Goal: Task Accomplishment & Management: Manage account settings

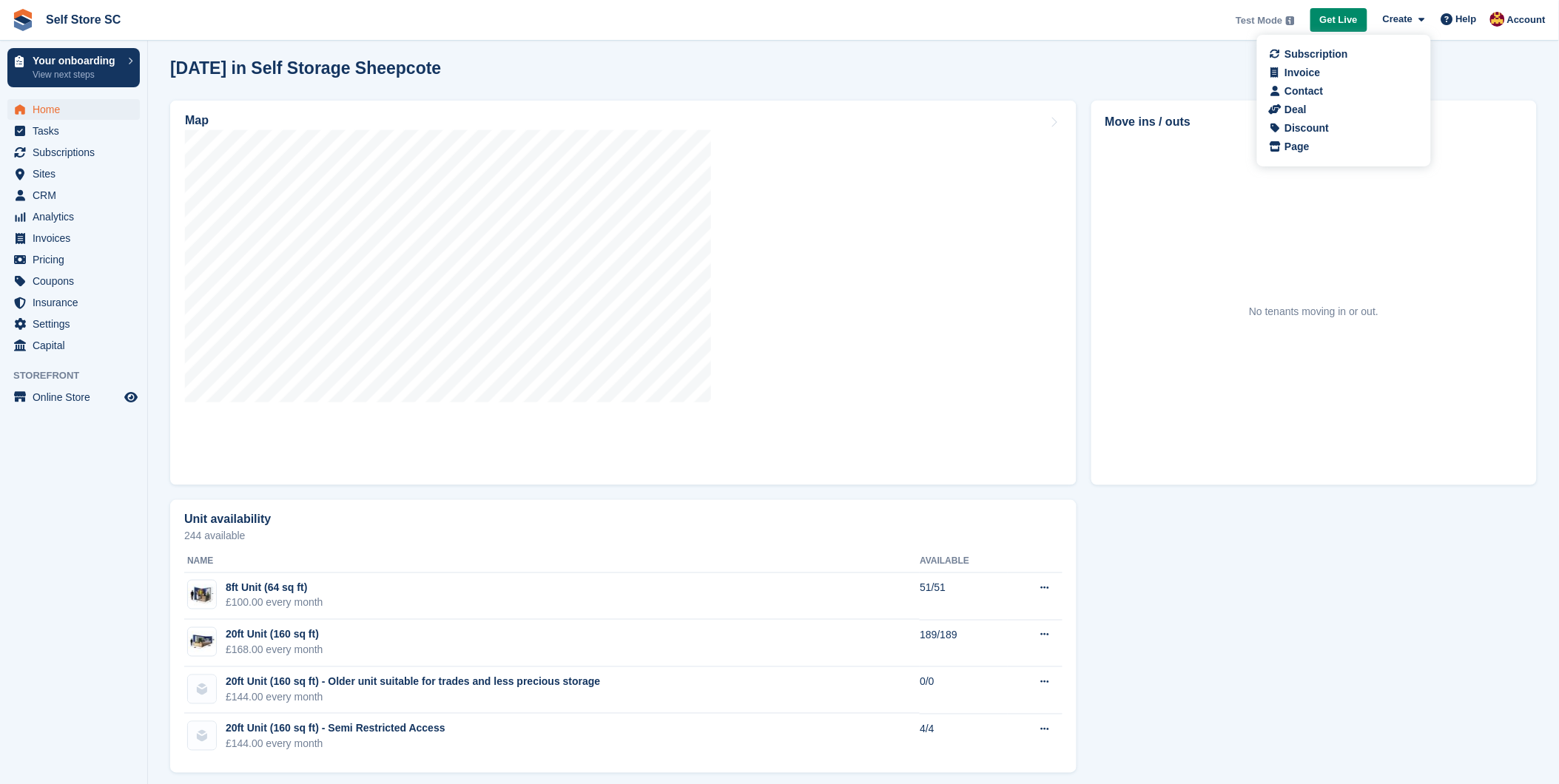
scroll to position [410, 0]
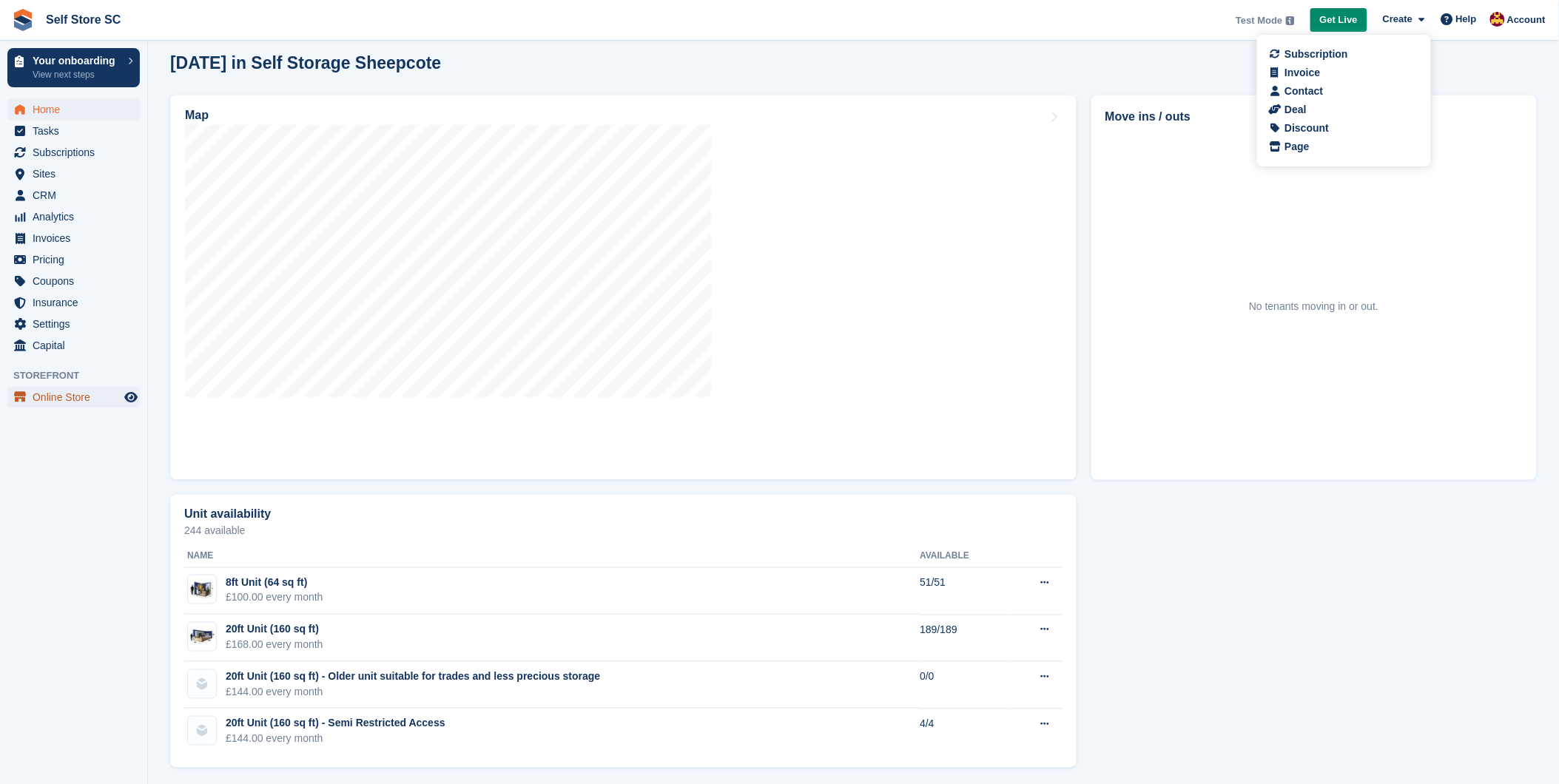
click at [62, 397] on span "Online Store" at bounding box center [77, 398] width 89 height 21
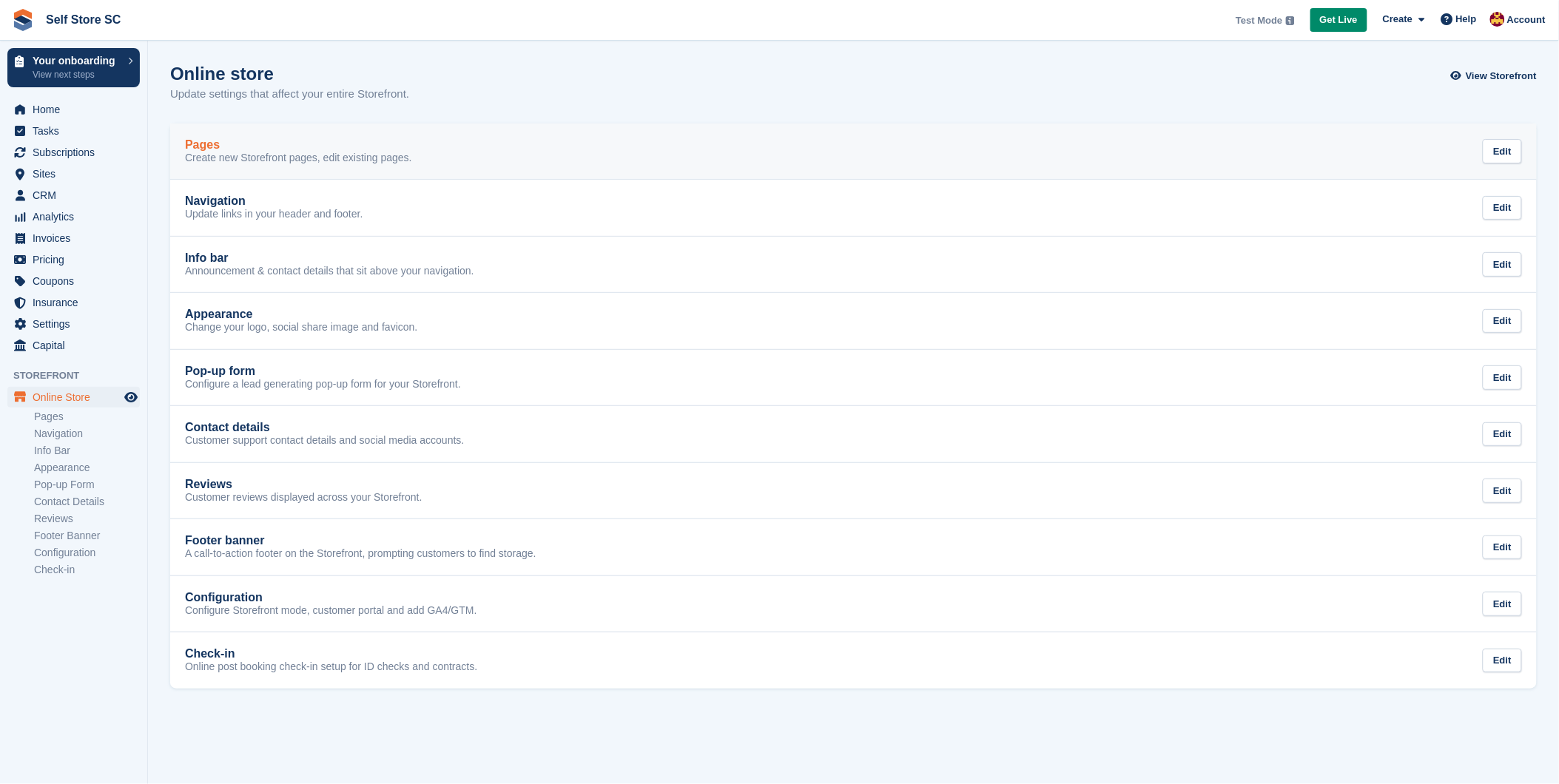
click at [240, 152] on p "Create new Storefront pages, edit existing pages." at bounding box center [299, 158] width 227 height 14
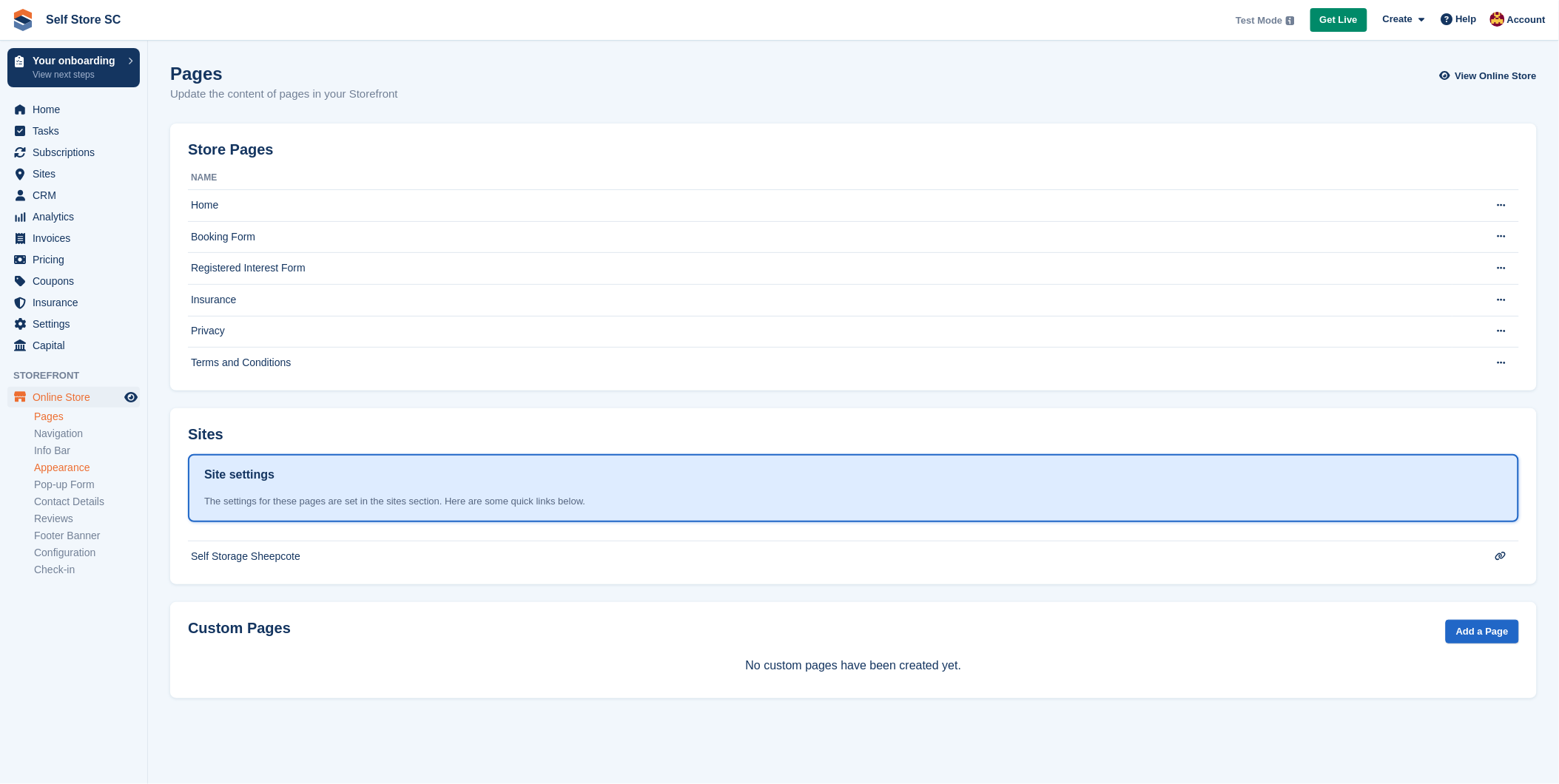
click at [74, 462] on link "Appearance" at bounding box center [87, 468] width 106 height 14
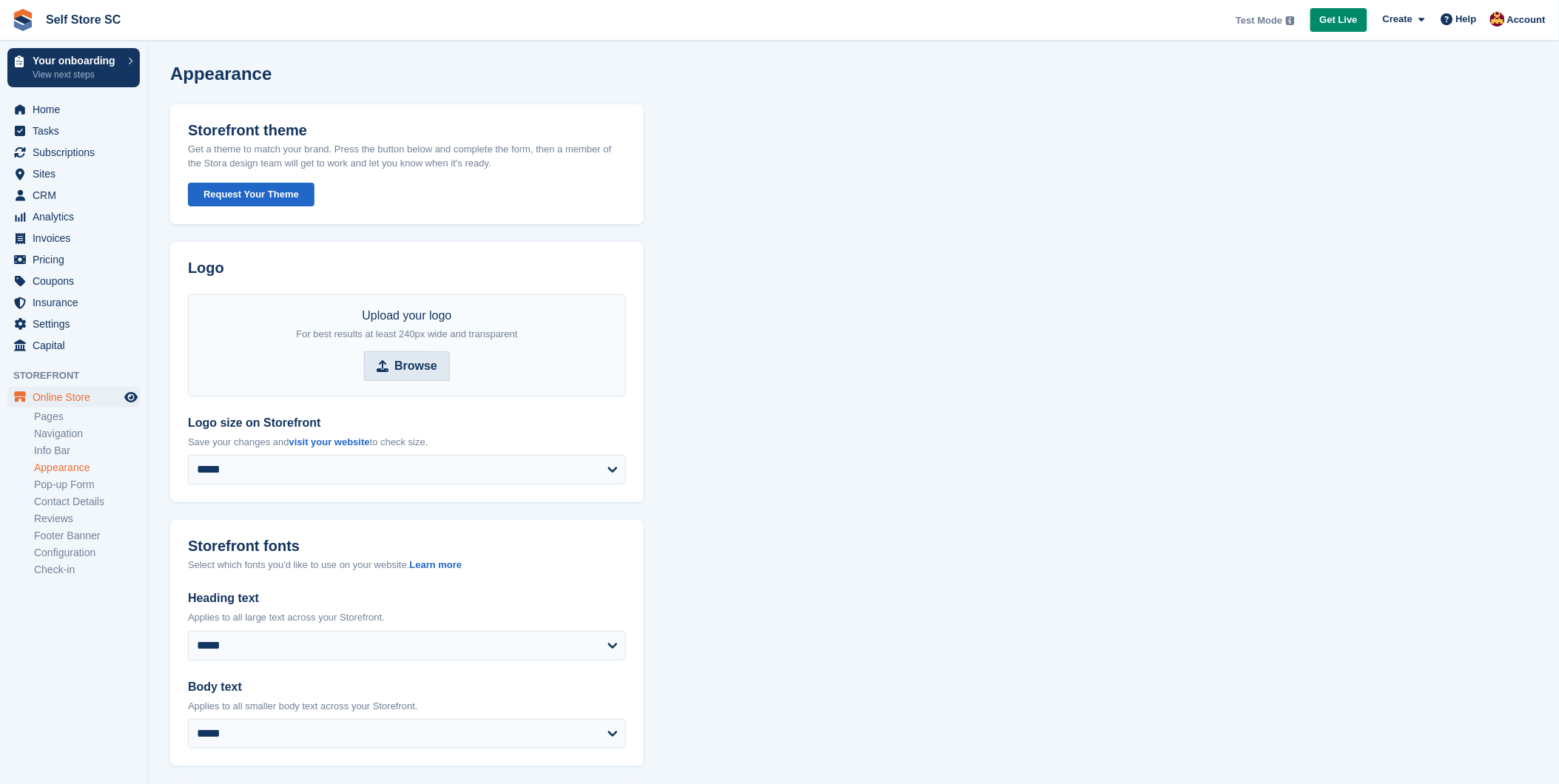
click at [403, 366] on strong "Browse" at bounding box center [416, 366] width 43 height 18
click at [403, 366] on input "Browse" at bounding box center [407, 366] width 86 height 30
type input "**********"
click at [245, 192] on button "Request Your Theme" at bounding box center [251, 194] width 126 height 25
